Goal: Information Seeking & Learning: Understand process/instructions

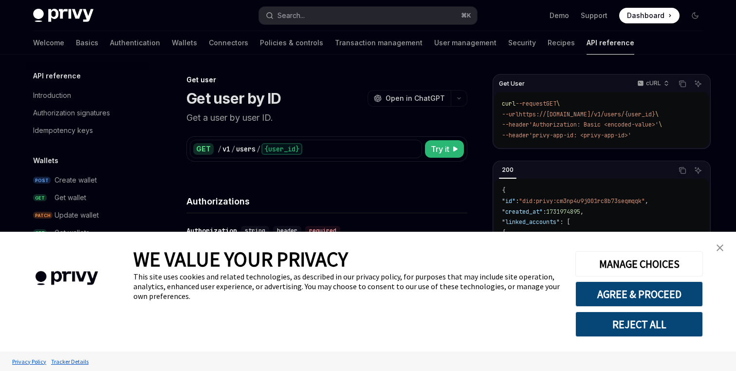
scroll to position [712, 0]
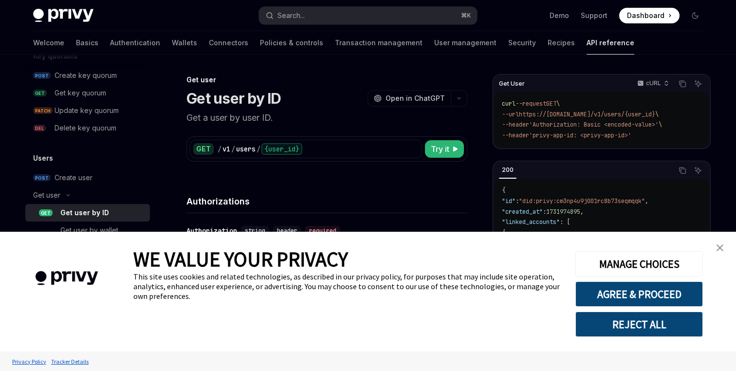
click at [297, 111] on p "Get a user by user ID." at bounding box center [326, 118] width 281 height 14
click at [721, 249] on img "close banner" at bounding box center [720, 247] width 7 height 7
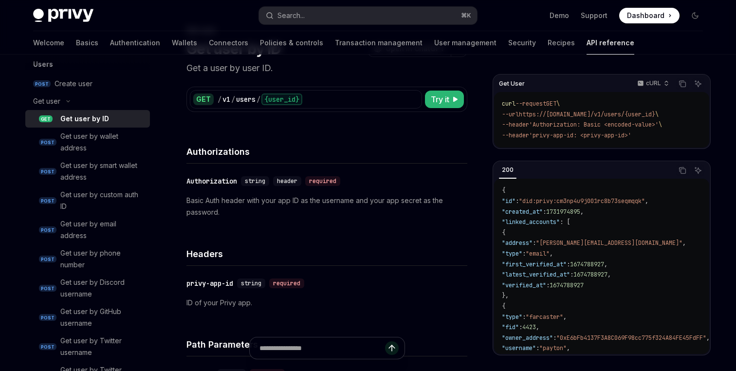
scroll to position [808, 0]
click at [110, 43] on link "Authentication" at bounding box center [135, 42] width 50 height 23
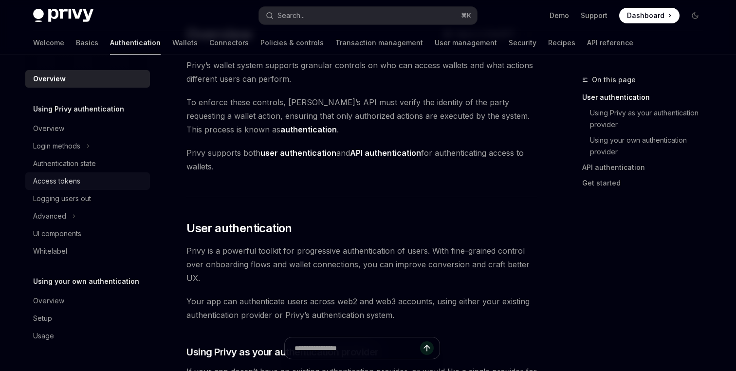
click at [104, 182] on div "Access tokens" at bounding box center [88, 181] width 111 height 12
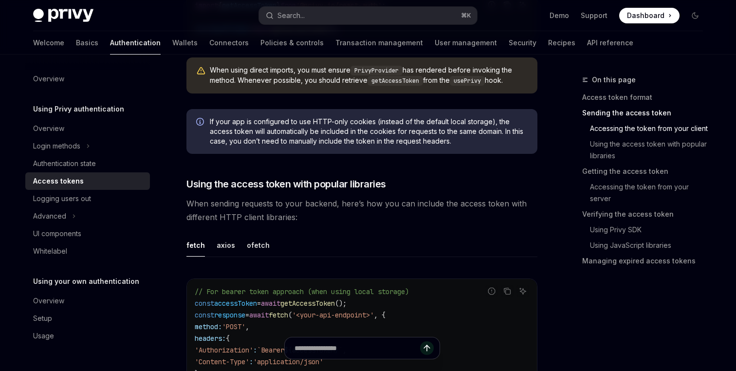
scroll to position [725, 0]
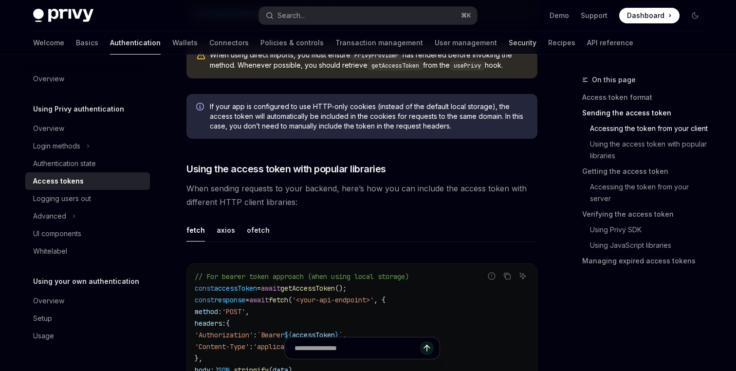
click at [509, 42] on link "Security" at bounding box center [523, 42] width 28 height 23
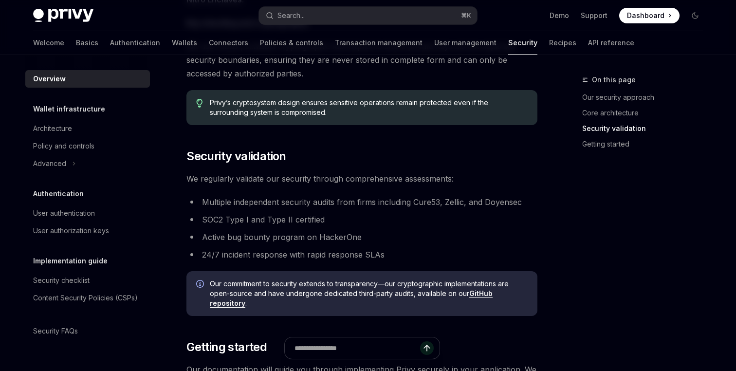
scroll to position [509, 0]
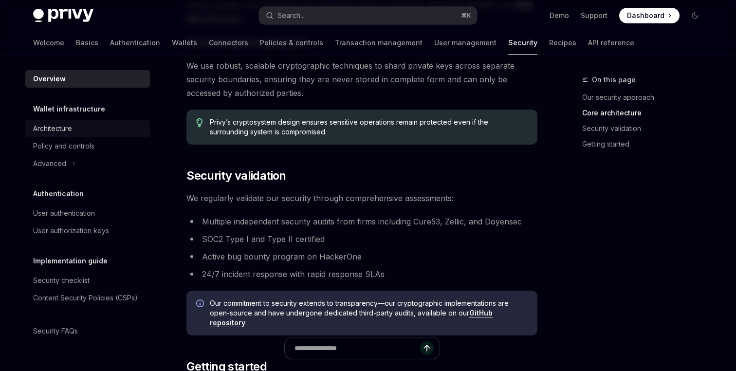
click at [87, 124] on div "Architecture" at bounding box center [88, 129] width 111 height 12
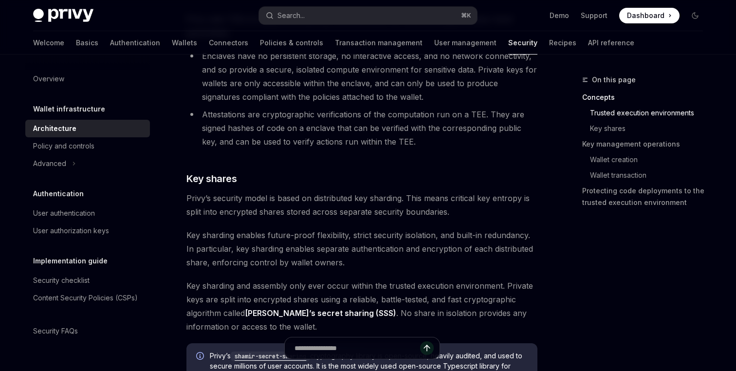
scroll to position [338, 0]
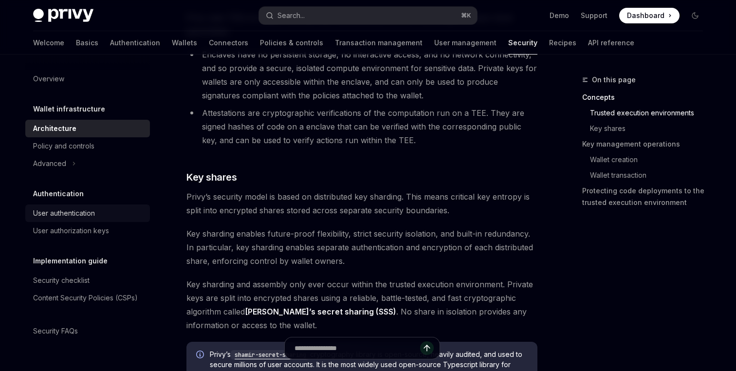
click at [116, 209] on div "User authentication" at bounding box center [88, 213] width 111 height 12
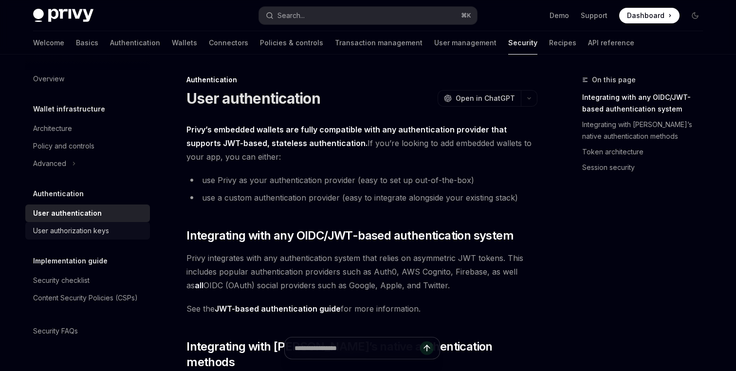
click at [126, 238] on link "User authorization keys" at bounding box center [87, 231] width 125 height 18
type textarea "*"
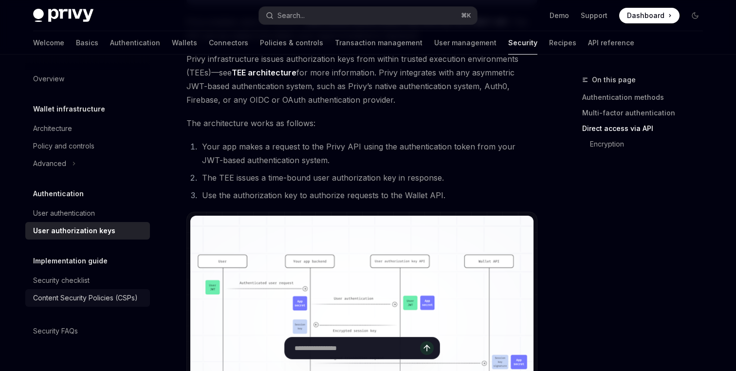
scroll to position [577, 0]
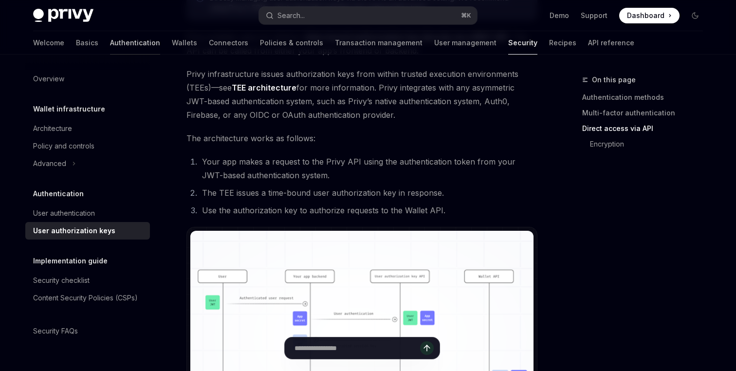
click at [110, 46] on link "Authentication" at bounding box center [135, 42] width 50 height 23
click at [110, 41] on link "Authentication" at bounding box center [135, 42] width 50 height 23
click at [311, 15] on button "Search... ⌘ K" at bounding box center [368, 16] width 218 height 18
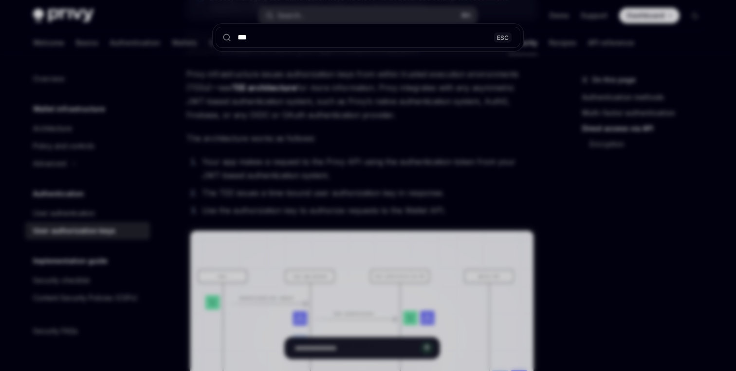
type input "***"
type textarea "*"
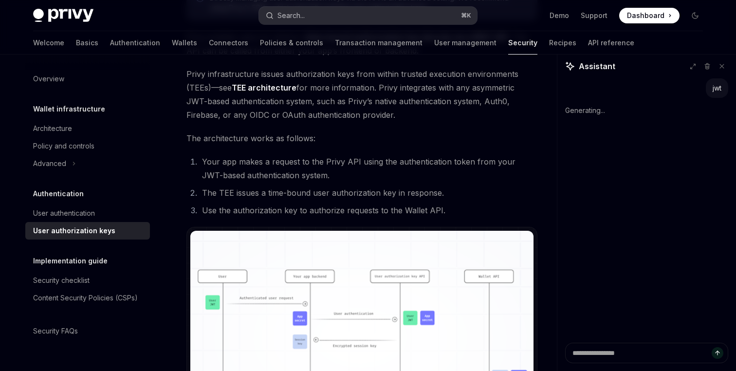
click at [296, 12] on div "Search..." at bounding box center [291, 16] width 27 height 12
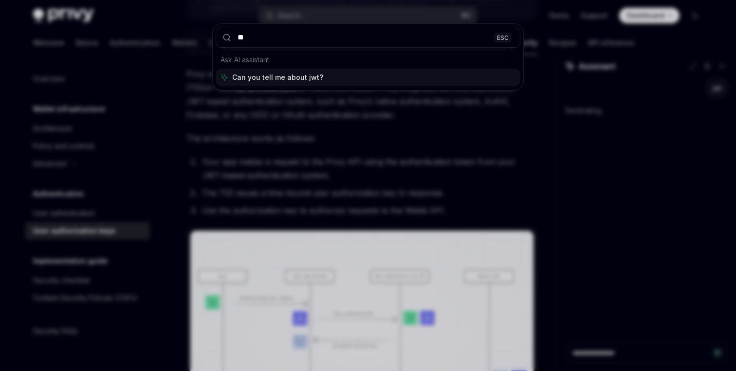
type input "*"
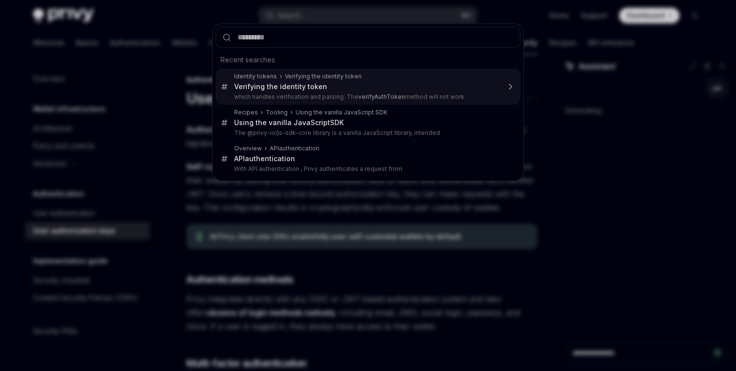
type textarea "*"
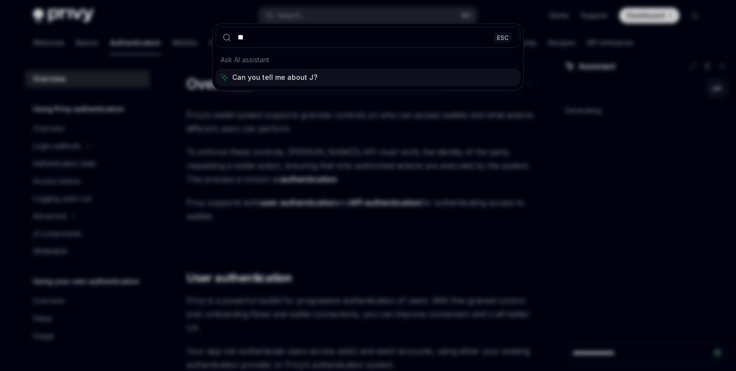
type input "***"
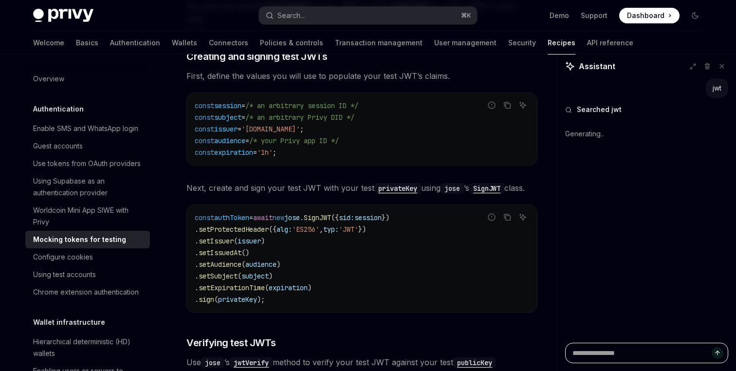
scroll to position [538, 0]
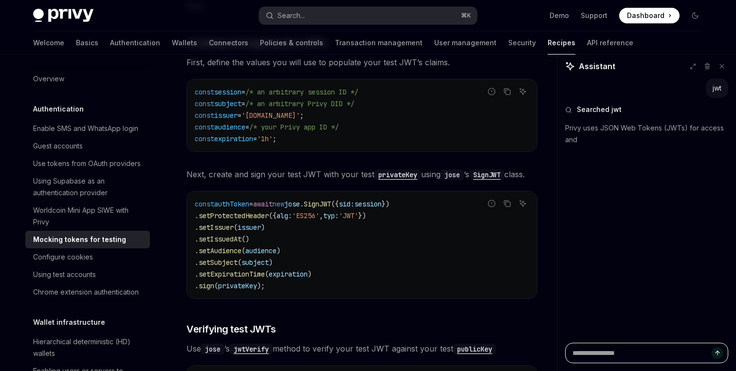
type textarea "*"
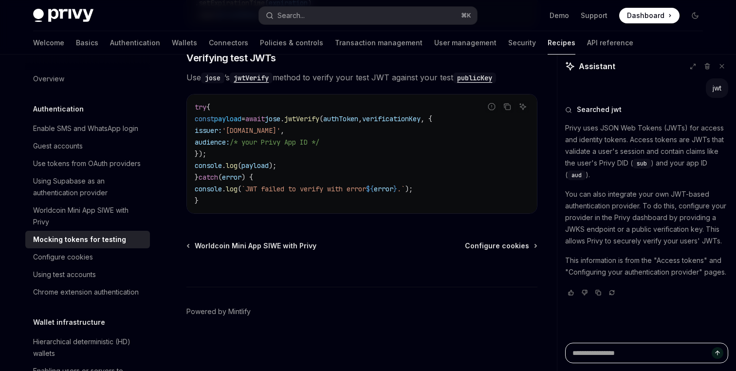
scroll to position [828, 0]
click at [228, 0] on div "Privy Docs home page Search... ⌘ K Demo Support Dashboard Dashboard Search..." at bounding box center [368, 15] width 670 height 31
